Goal: Task Accomplishment & Management: Manage account settings

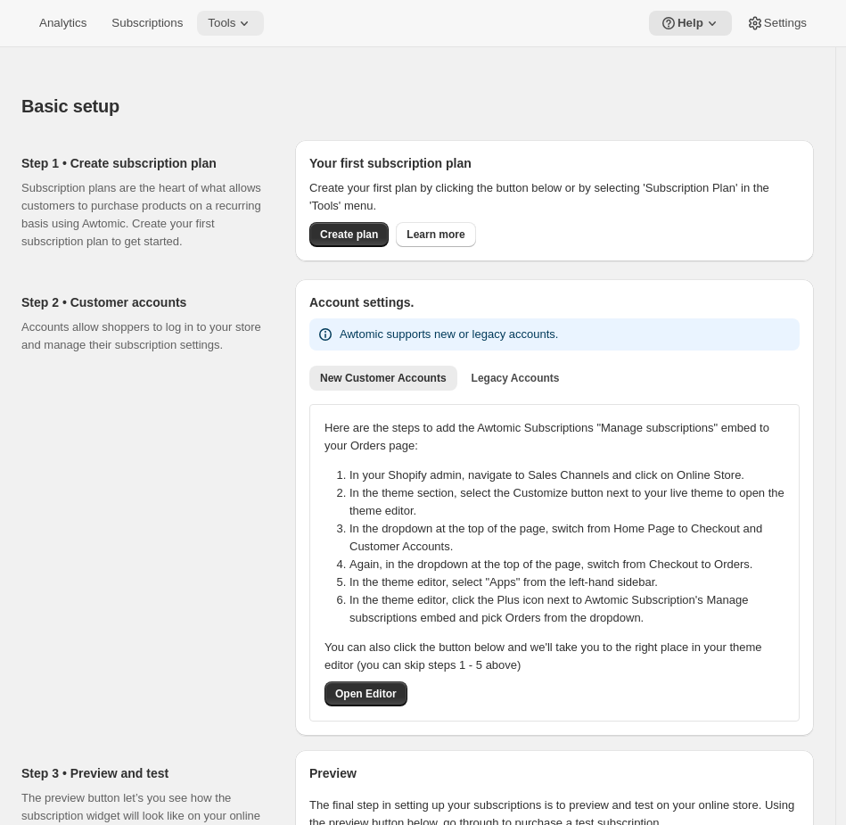
click at [235, 17] on span "Tools" at bounding box center [222, 23] width 28 height 14
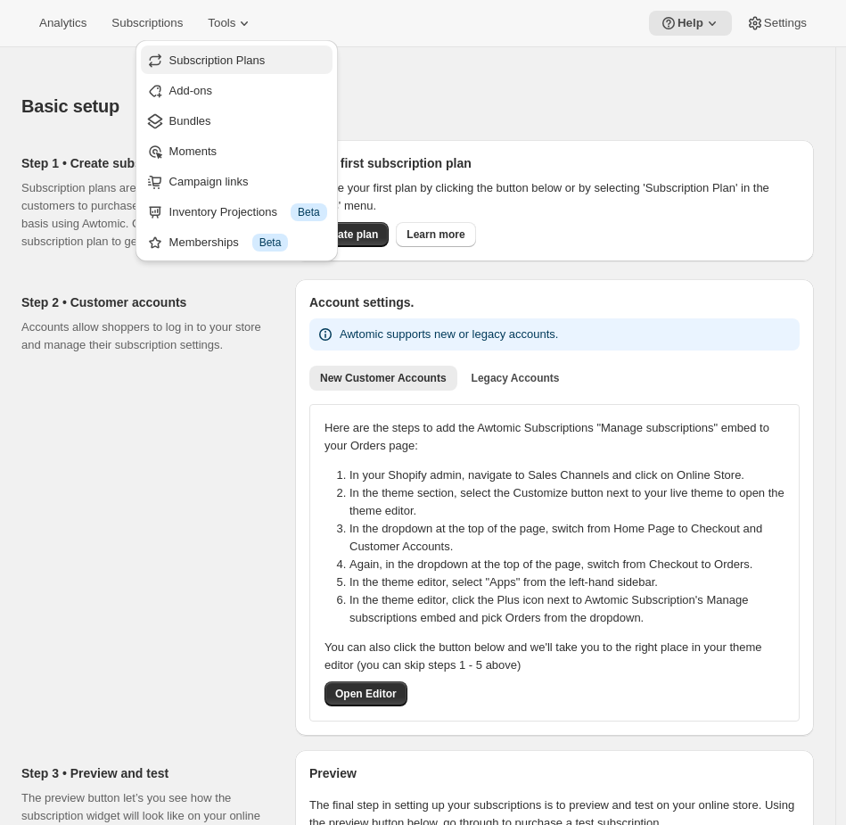
click at [215, 66] on span "Subscription Plans" at bounding box center [217, 59] width 96 height 13
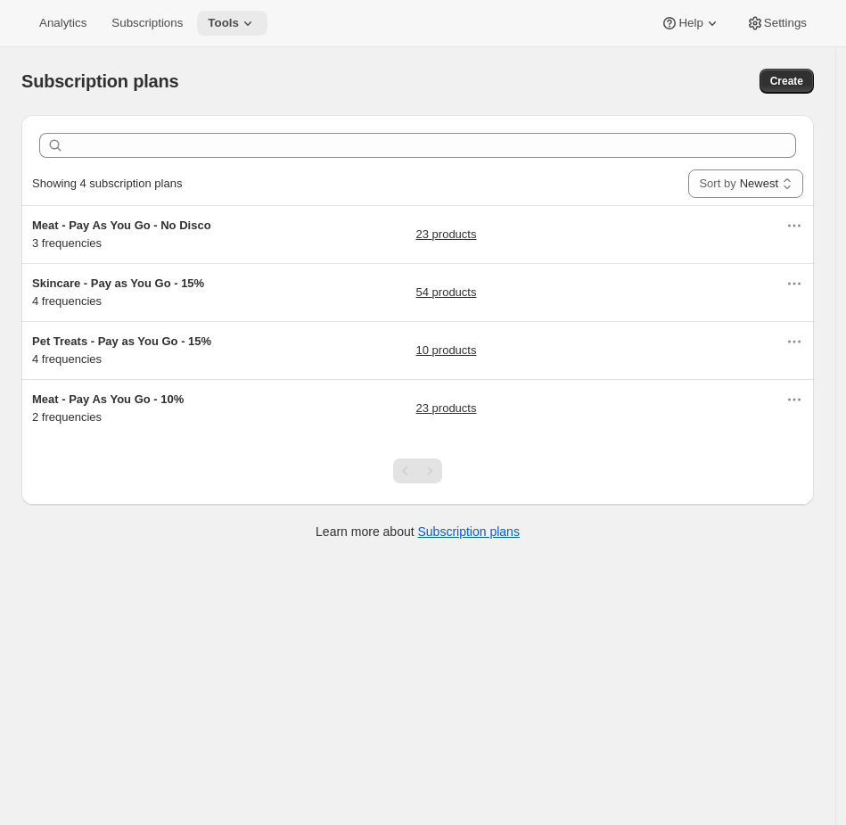
click at [257, 21] on icon at bounding box center [248, 23] width 18 height 18
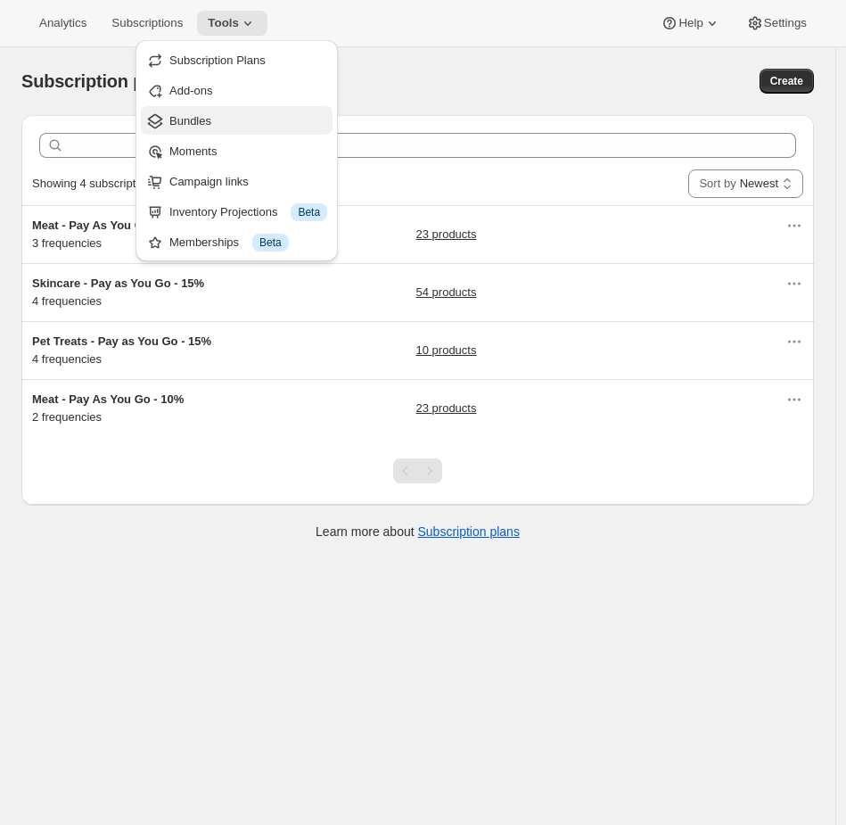
click at [233, 120] on span "Bundles" at bounding box center [248, 121] width 158 height 18
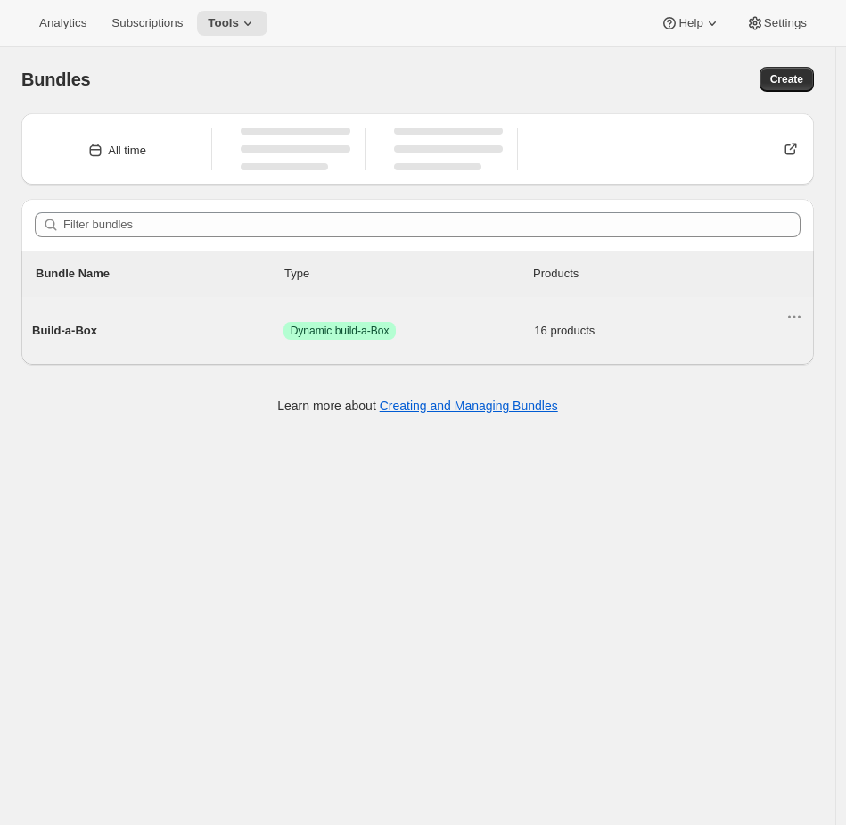
scroll to position [4, 0]
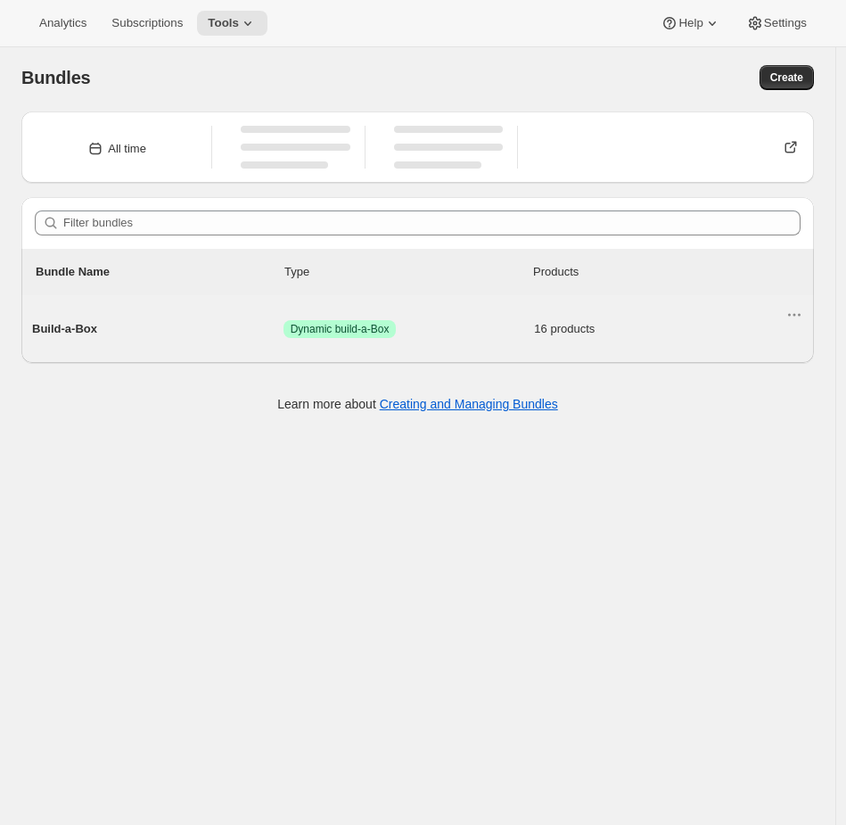
click at [440, 335] on span "Success Dynamic build-a-Box" at bounding box center [408, 329] width 251 height 18
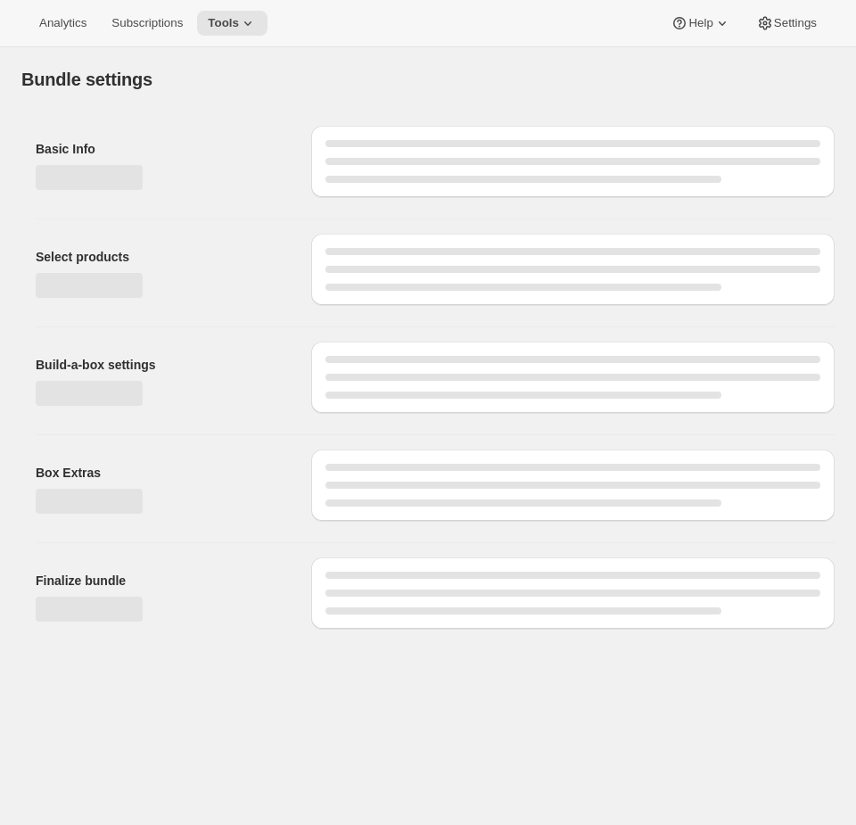
type input "Build-a-Box"
radio input "true"
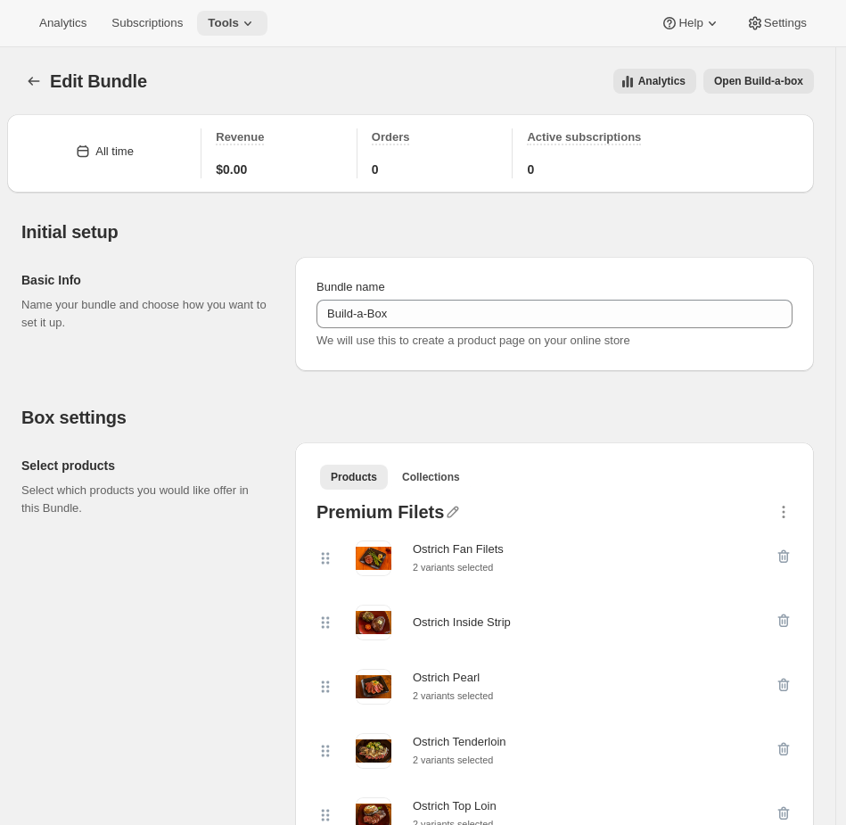
click at [229, 30] on button "Tools" at bounding box center [232, 23] width 70 height 25
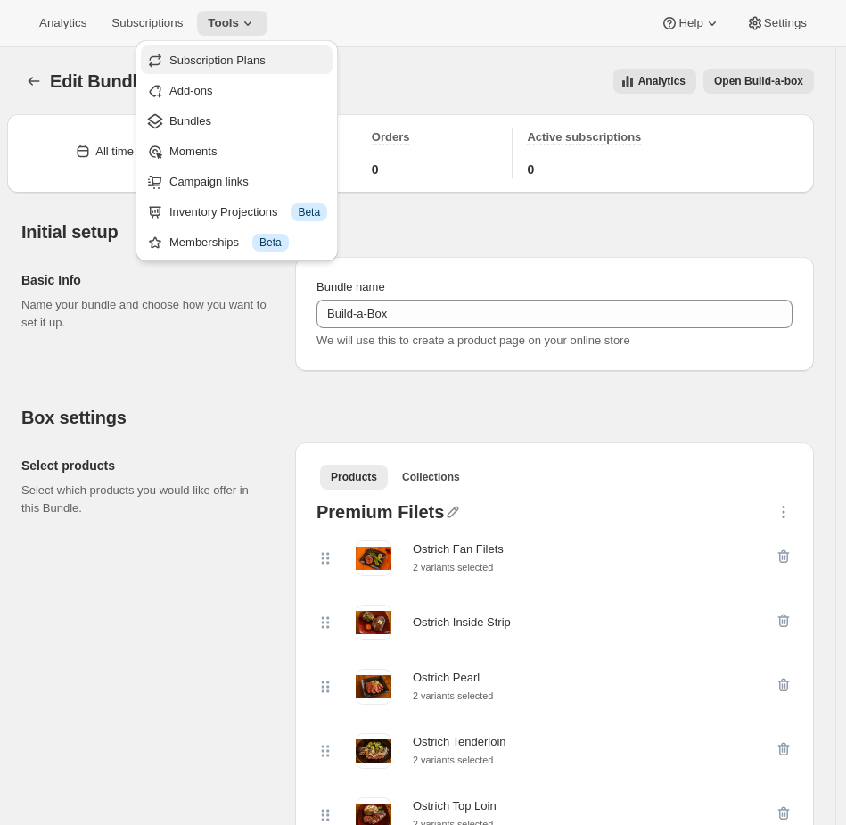
click at [224, 62] on span "Subscription Plans" at bounding box center [217, 59] width 96 height 13
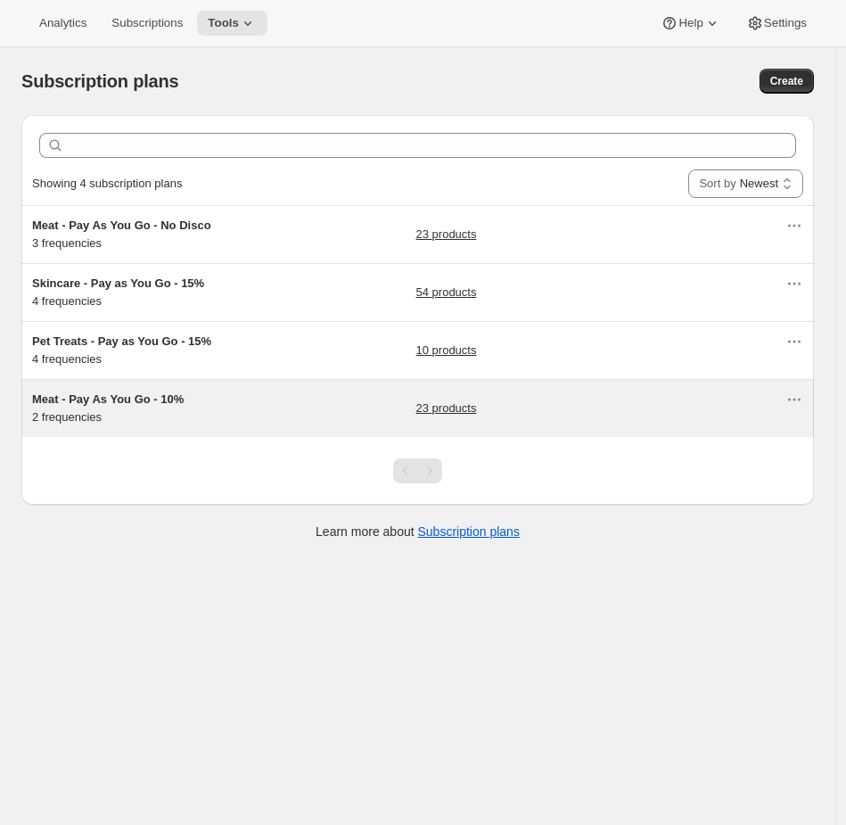
click at [226, 404] on h5 "Meat - Pay As You Go - 10%" at bounding box center [143, 399] width 223 height 18
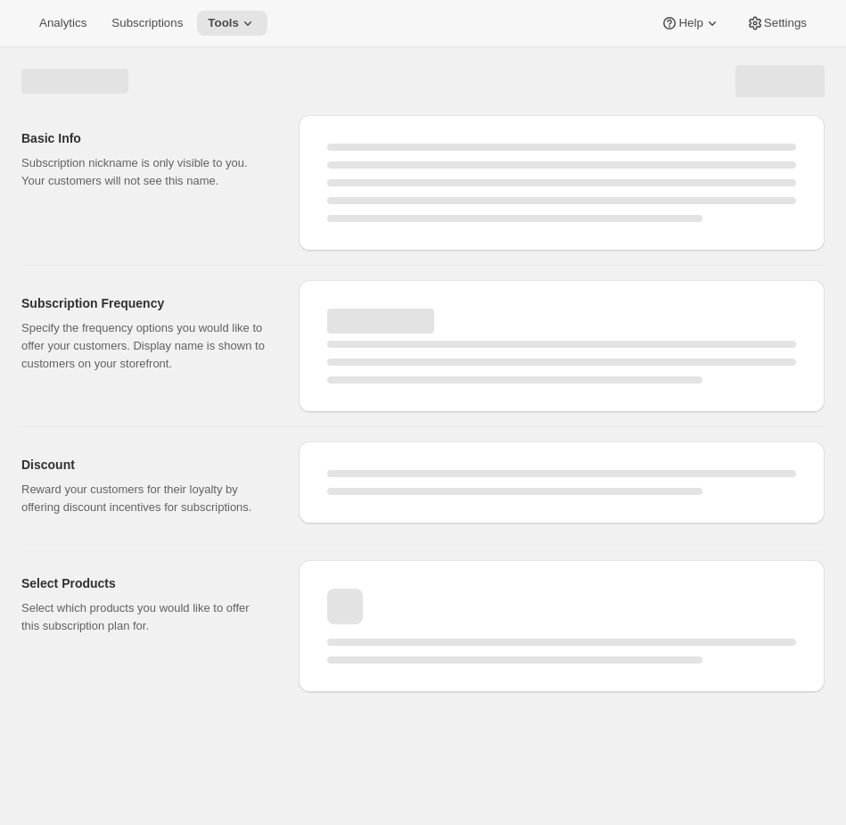
select select "WEEK"
select select "MONTH"
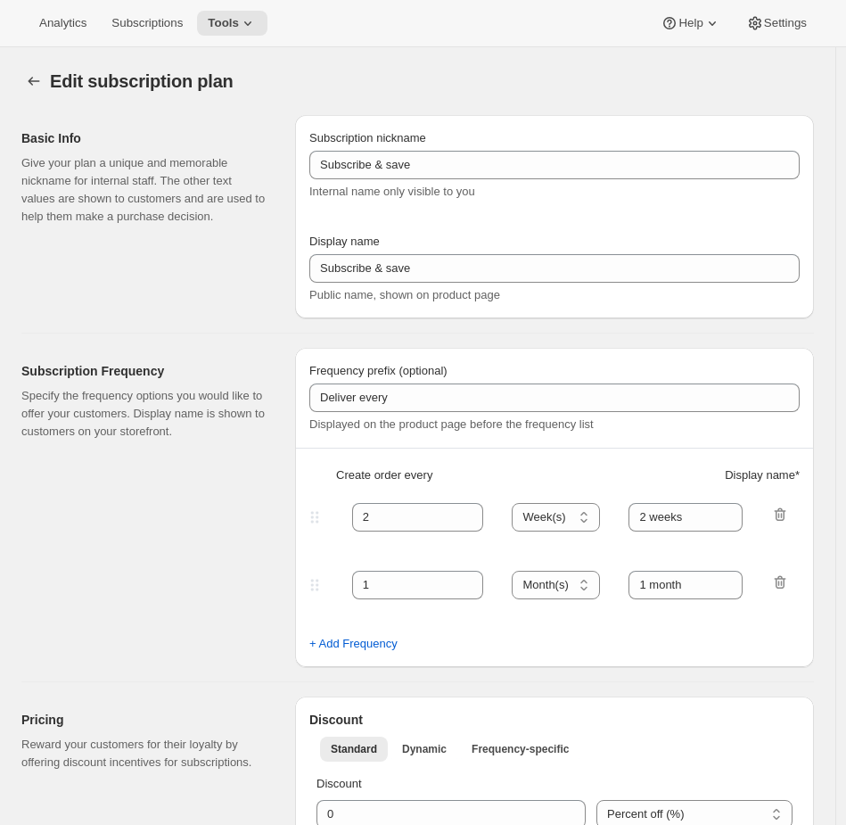
type input "Meat - Pay As You Go - 10%"
type input "Subscribe & Save - Premium Ostrich"
type input "1"
type input "1 week"
type input "10"
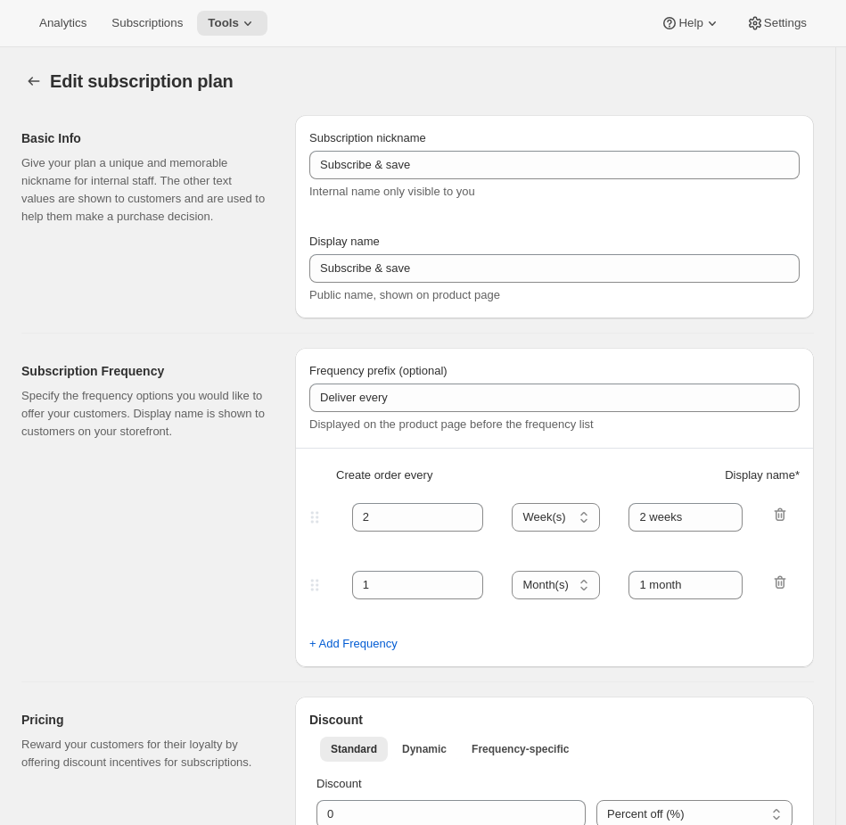
checkbox input "true"
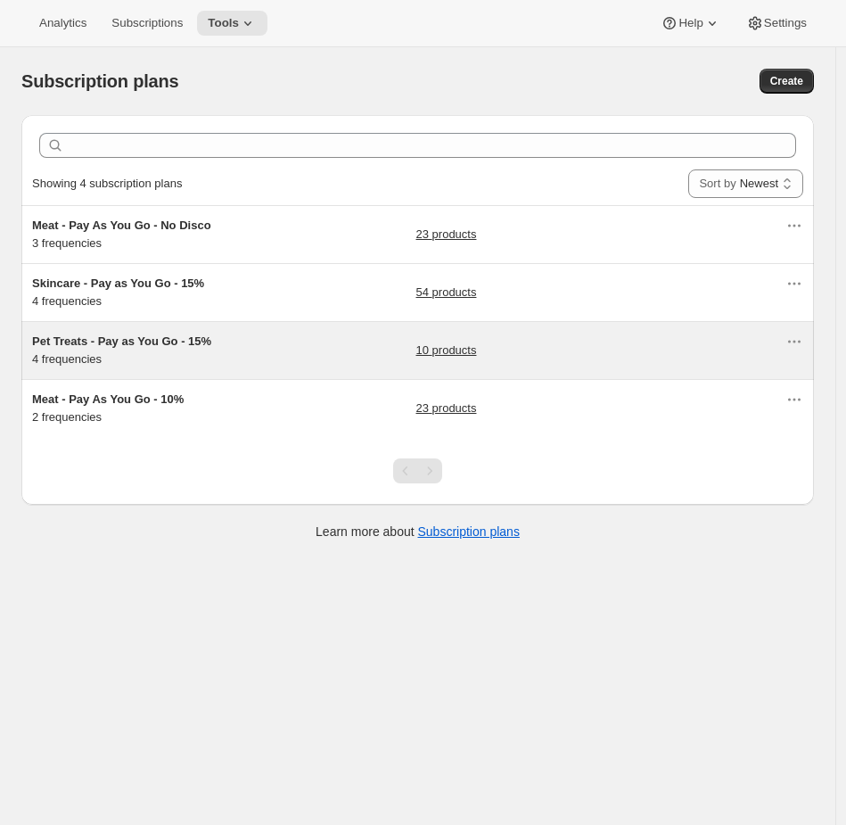
click at [208, 346] on span "Pet Treats - Pay as You Go - 15%" at bounding box center [121, 340] width 179 height 13
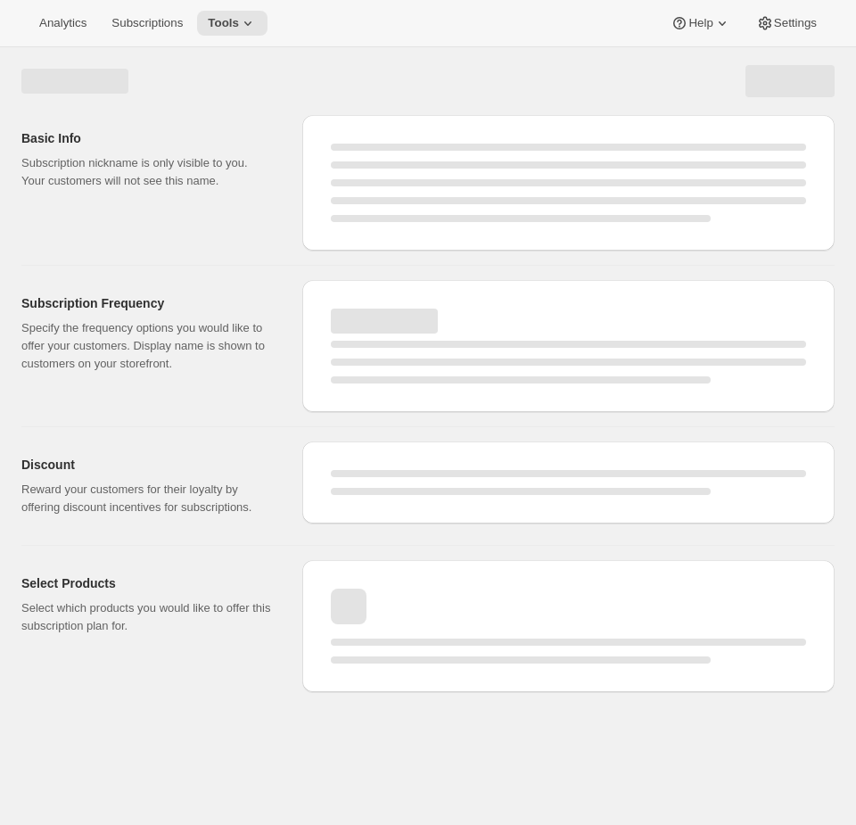
select select "WEEK"
select select "MONTH"
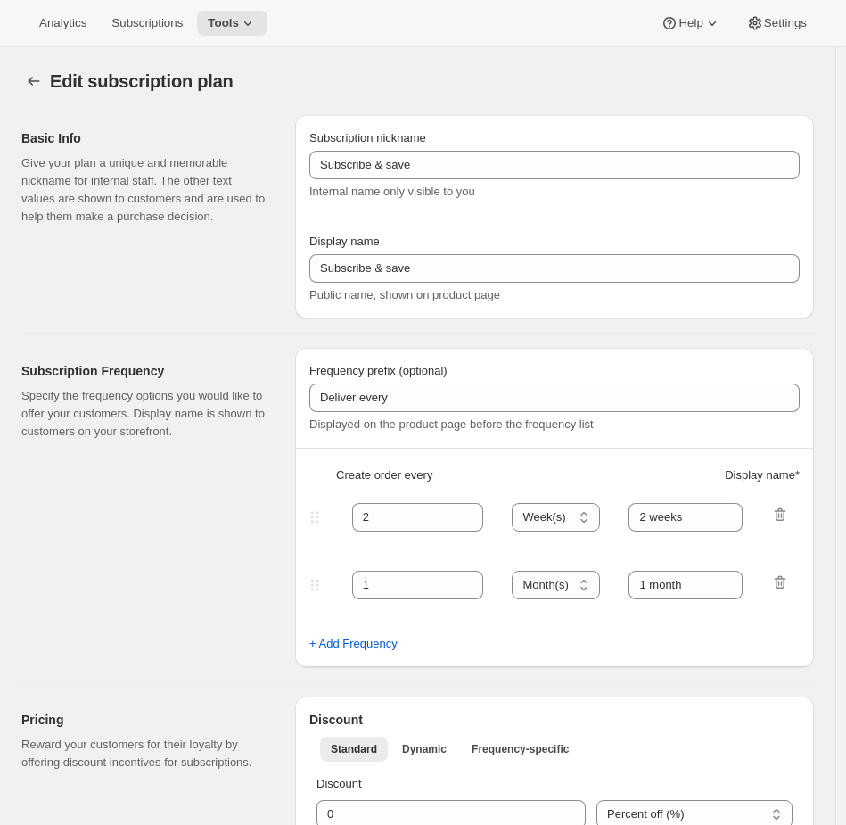
type input "Pet Treats - Pay as You Go - 15%"
type input "Subscribe & Save - Pet Treats"
type input "1"
type input "1 week"
type input "2"
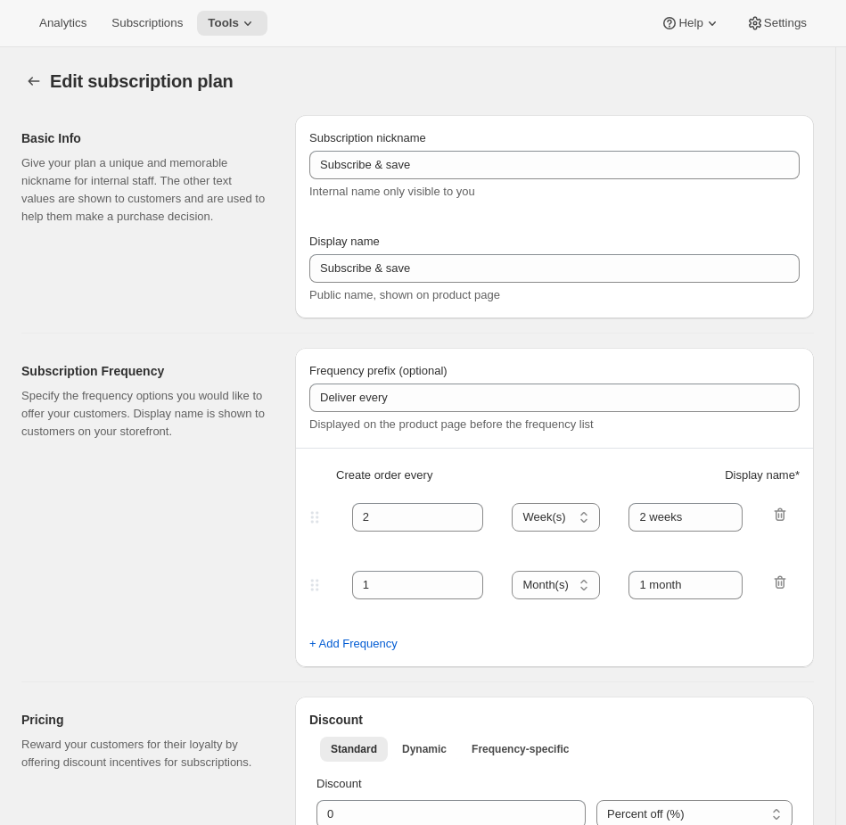
select select "WEEK"
type input "2 weeks"
type input "15"
select select "WEEK"
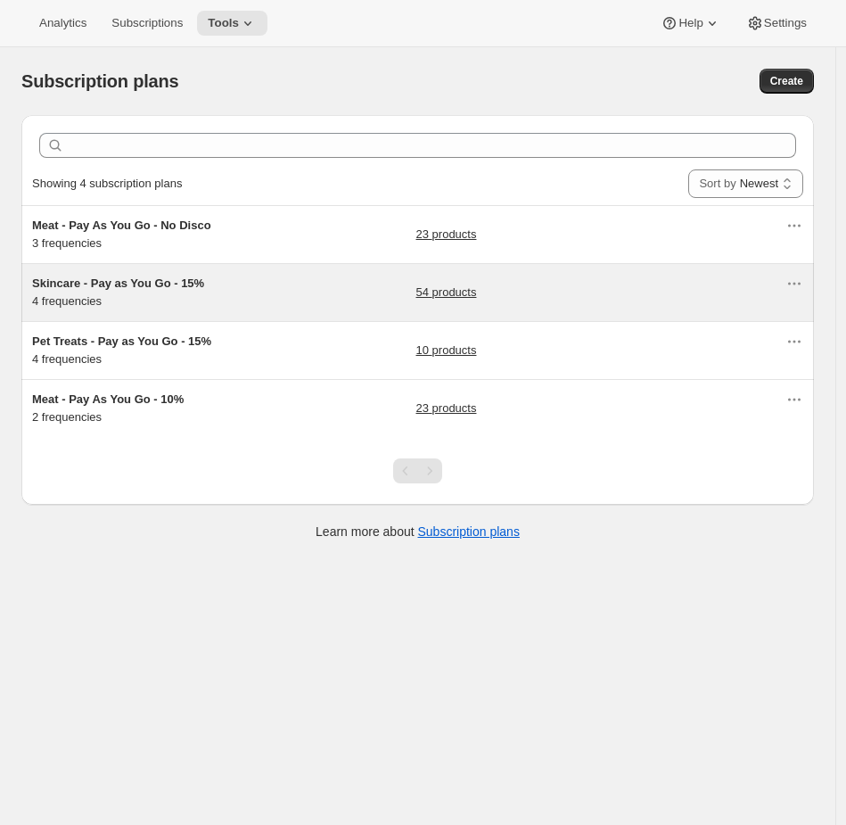
click at [175, 294] on div "Skincare - Pay as You Go - 15% 4 frequencies" at bounding box center [143, 293] width 223 height 36
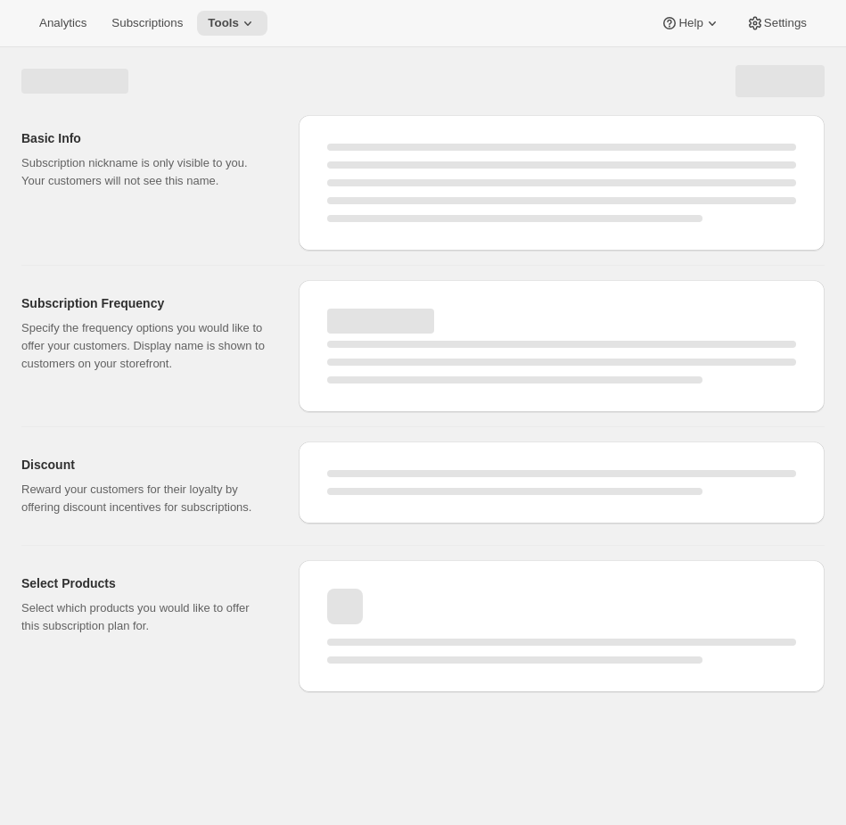
select select "WEEK"
select select "MONTH"
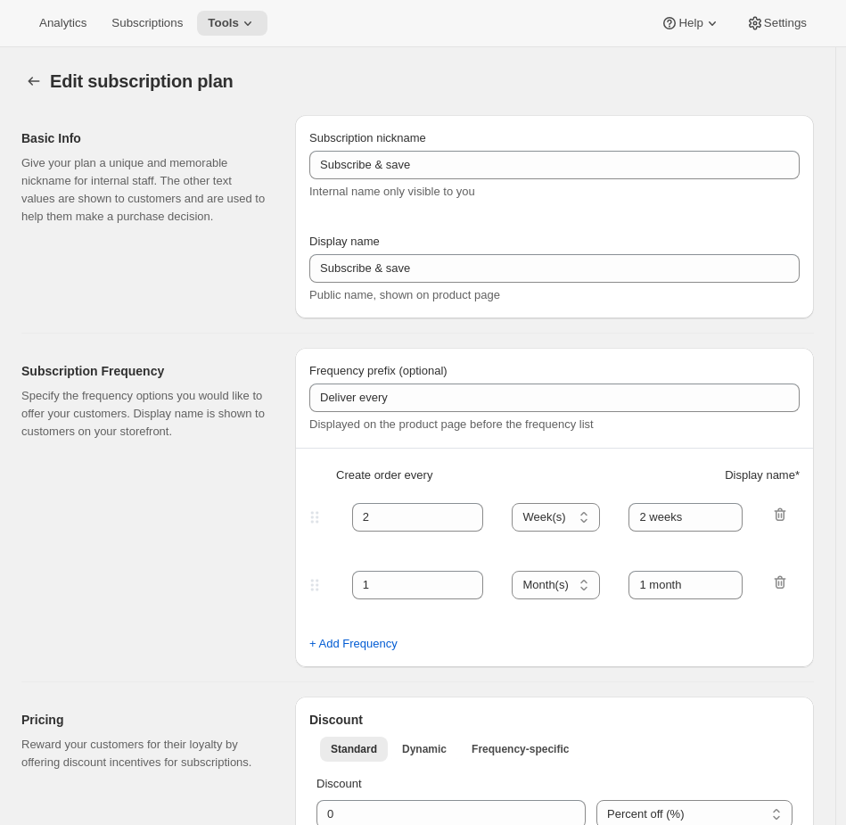
type input "Skincare - Pay as You Go - 15%"
type input "Subscribe & Save - Skincare"
type input "1"
select select "MONTH"
type input "1 month"
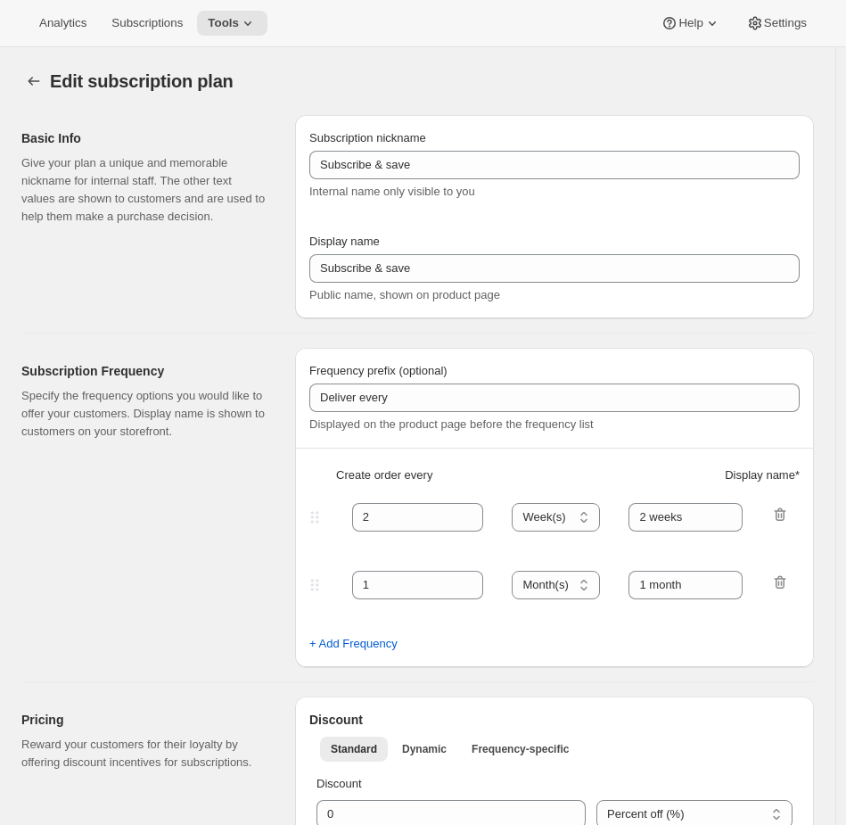
type input "2"
type input "2 months"
type input "15"
select select "MONTH"
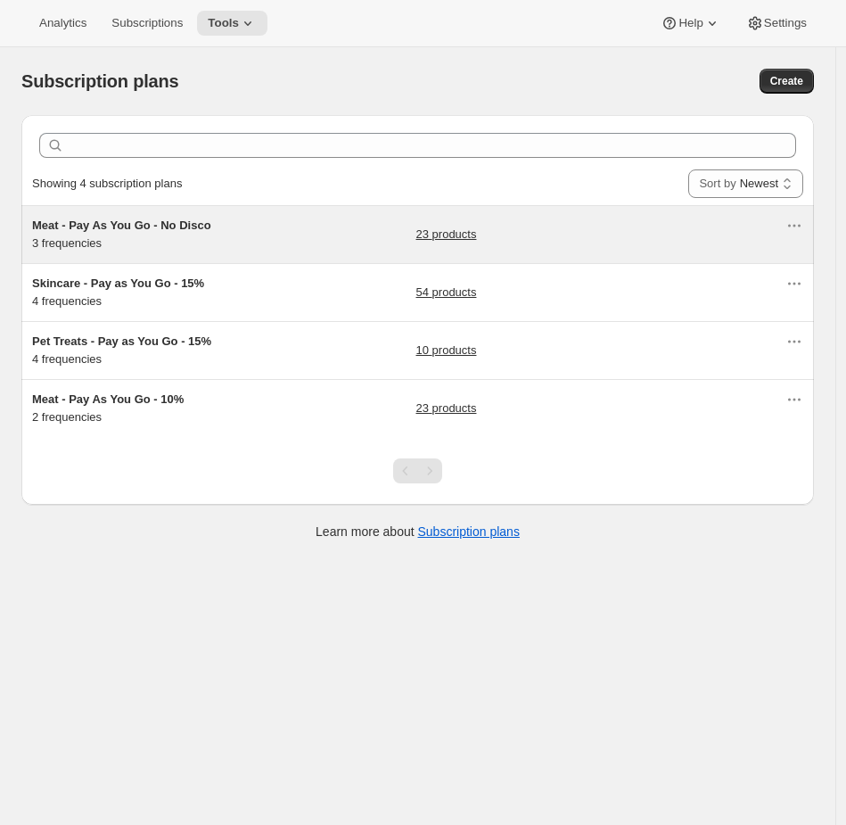
click at [313, 226] on div "Meat - Pay As You Go - No Disco 3 frequencies 23 products" at bounding box center [408, 235] width 753 height 36
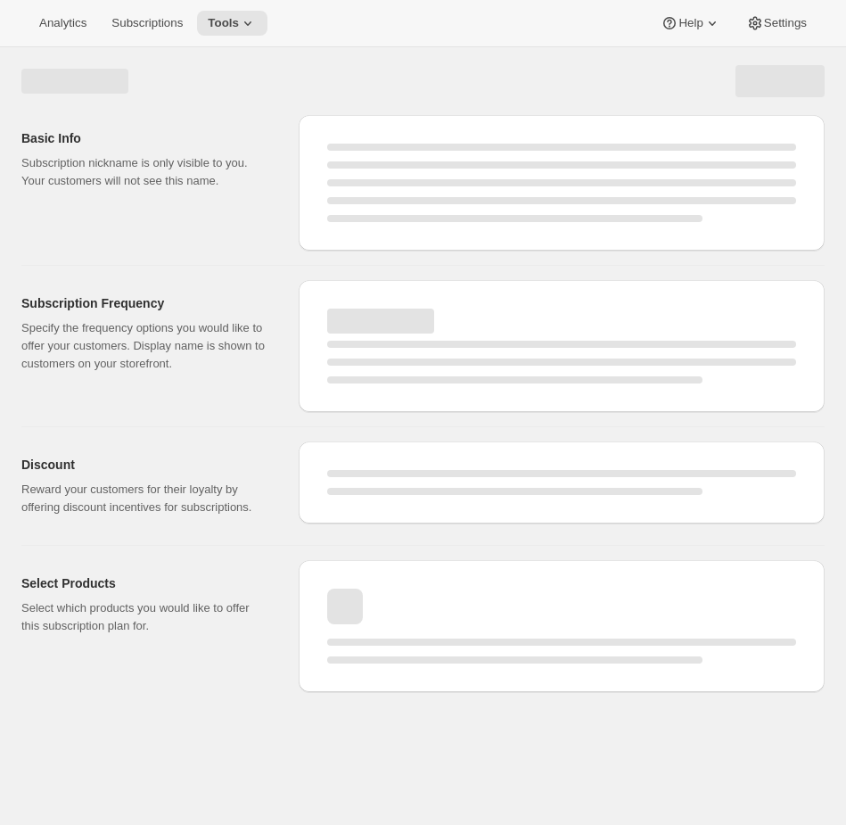
select select "WEEK"
select select "MONTH"
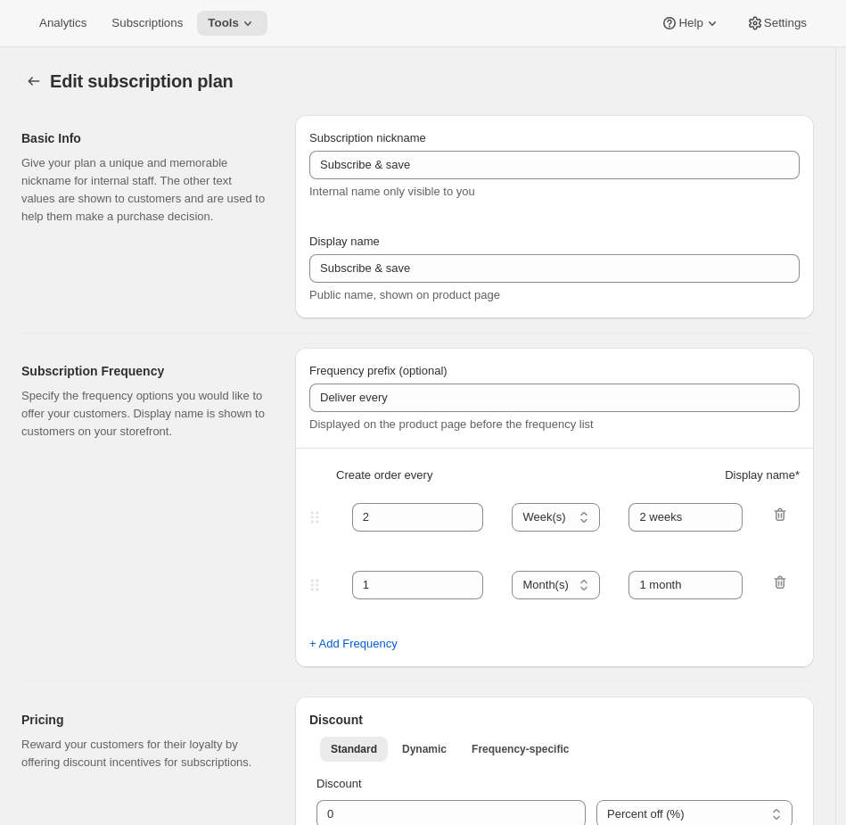
type input "Meat - Pay As You Go - No Disco"
type input "Recurring Order"
type input "1"
type input "1 weeks"
type input "2"
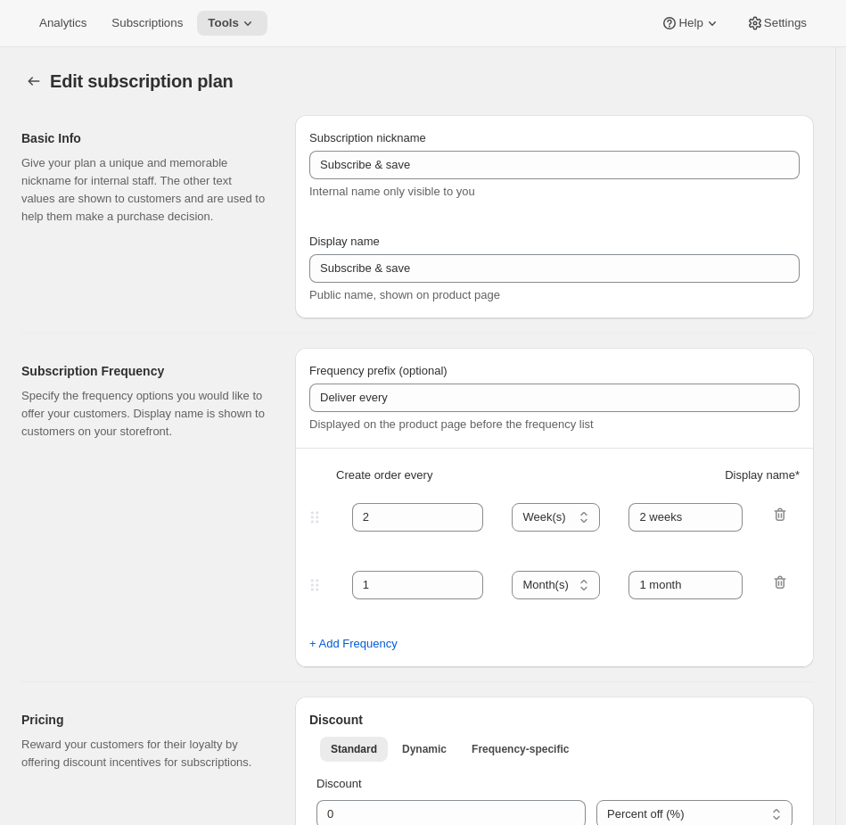
select select "WEEK"
type input "2 weeks"
checkbox input "true"
select select "WEEK"
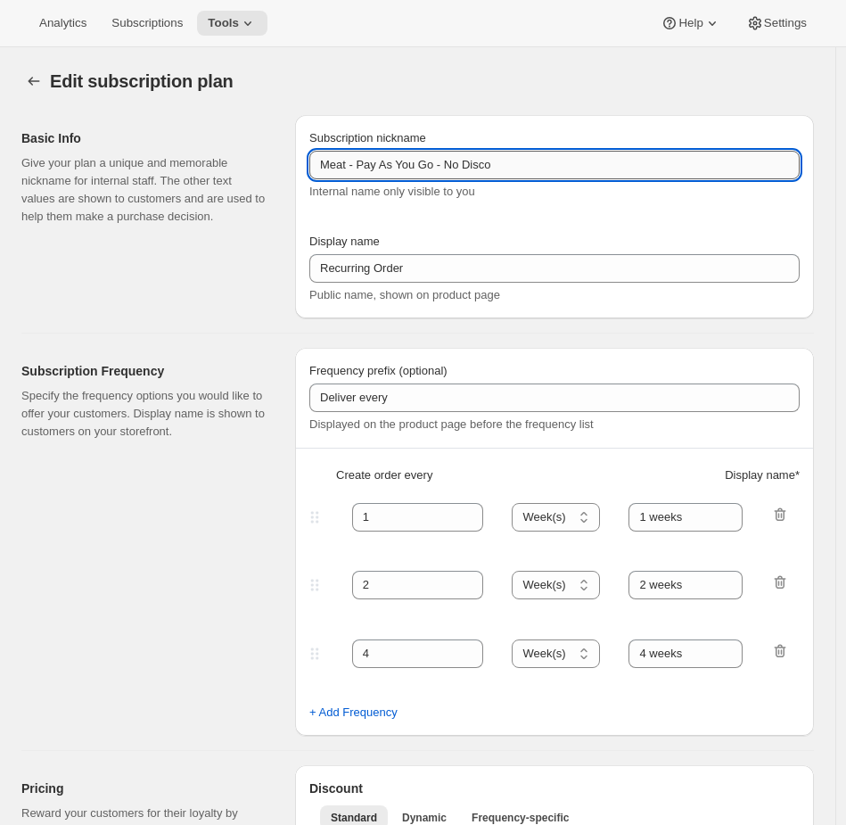
click at [641, 168] on input "Meat - Pay As You Go - No Disco" at bounding box center [554, 165] width 490 height 29
type input "Meat - Pay As You Go - No Disco [don't change display name]"
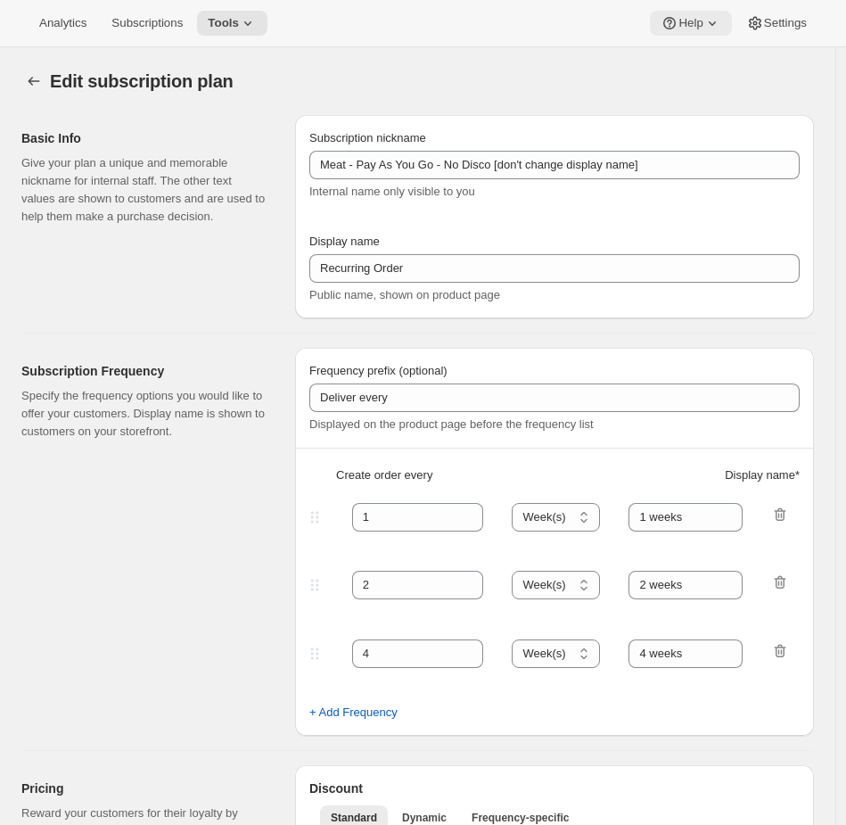
select select "WEEK"
type input "Meat - Pay As You Go - No Disco [don't change display name]"
